Goal: Information Seeking & Learning: Learn about a topic

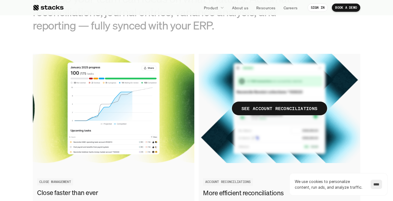
scroll to position [606, 0]
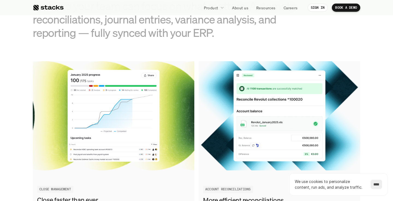
click at [216, 8] on p "Product" at bounding box center [211, 8] width 14 height 6
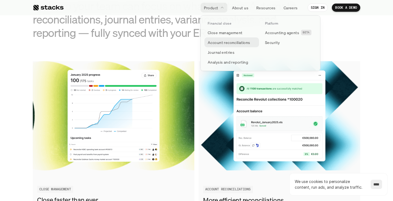
click at [223, 45] on p "Account reconciliations" at bounding box center [229, 43] width 43 height 6
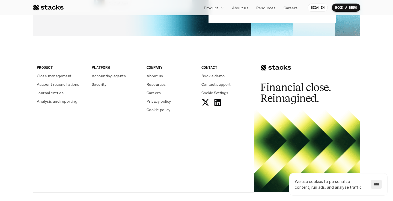
scroll to position [1386, 0]
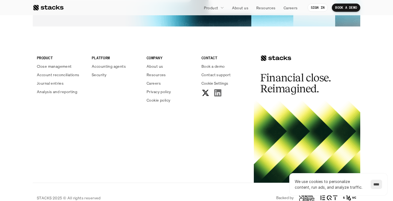
click at [221, 89] on use at bounding box center [217, 92] width 7 height 7
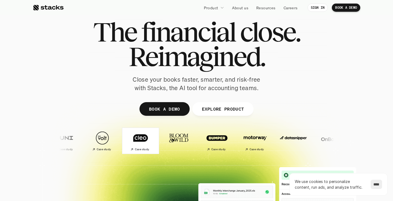
click at [134, 149] on h2 "Case study" at bounding box center [141, 149] width 14 height 3
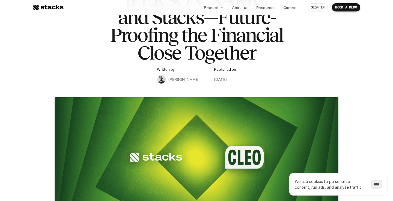
scroll to position [37, 0]
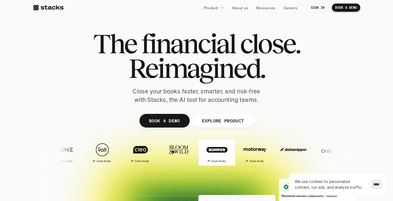
click at [210, 160] on h2 "Case study" at bounding box center [217, 161] width 14 height 3
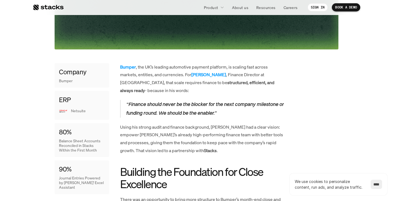
scroll to position [230, 0]
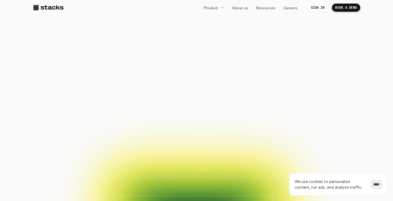
click at [129, 139] on img at bounding box center [138, 150] width 32 height 23
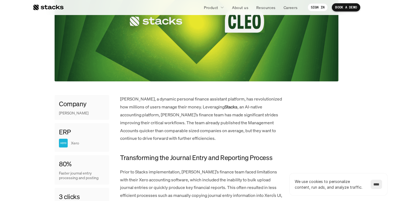
scroll to position [214, 0]
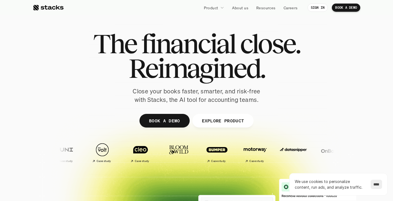
click at [314, 141] on img at bounding box center [330, 150] width 32 height 23
click at [314, 139] on img at bounding box center [330, 150] width 32 height 23
click at [248, 160] on h2 "Case study" at bounding box center [255, 161] width 14 height 3
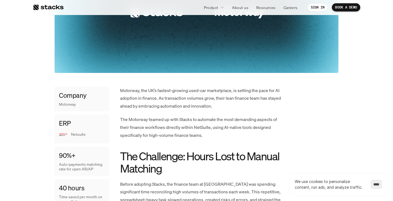
scroll to position [213, 0]
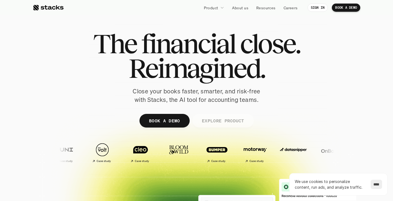
click at [220, 117] on p "EXPLORE PRODUCT" at bounding box center [223, 121] width 42 height 8
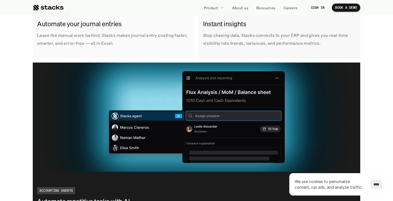
scroll to position [358, 0]
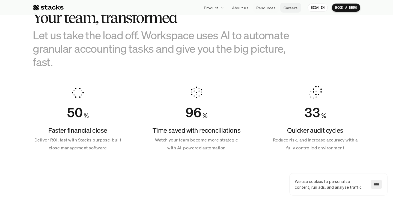
click at [293, 7] on p "Careers" at bounding box center [291, 8] width 14 height 6
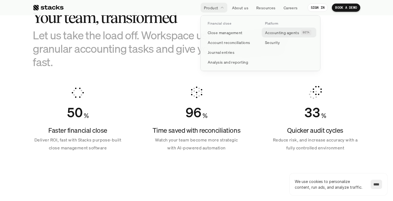
click at [280, 32] on p "Accounting agents" at bounding box center [282, 33] width 34 height 6
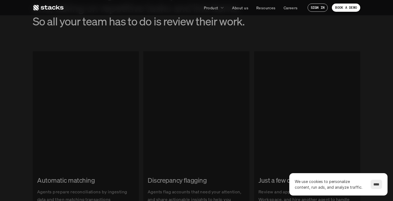
scroll to position [658, 0]
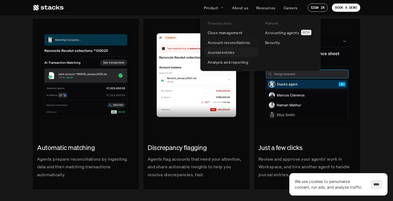
click at [220, 52] on p "Journal entries" at bounding box center [221, 52] width 27 height 6
